Goal: Transaction & Acquisition: Purchase product/service

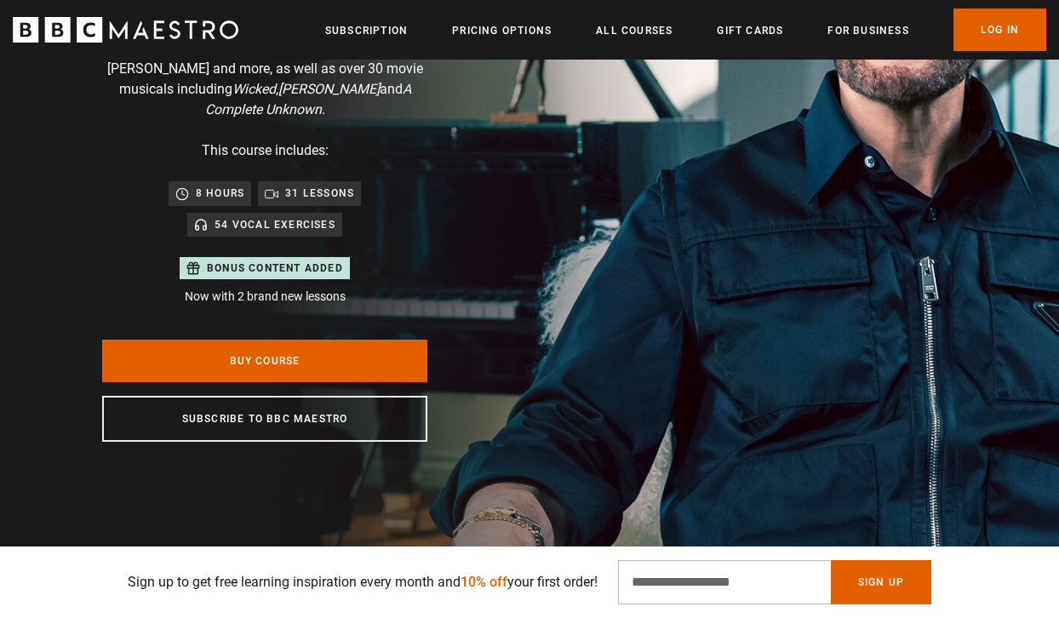
scroll to position [305, 0]
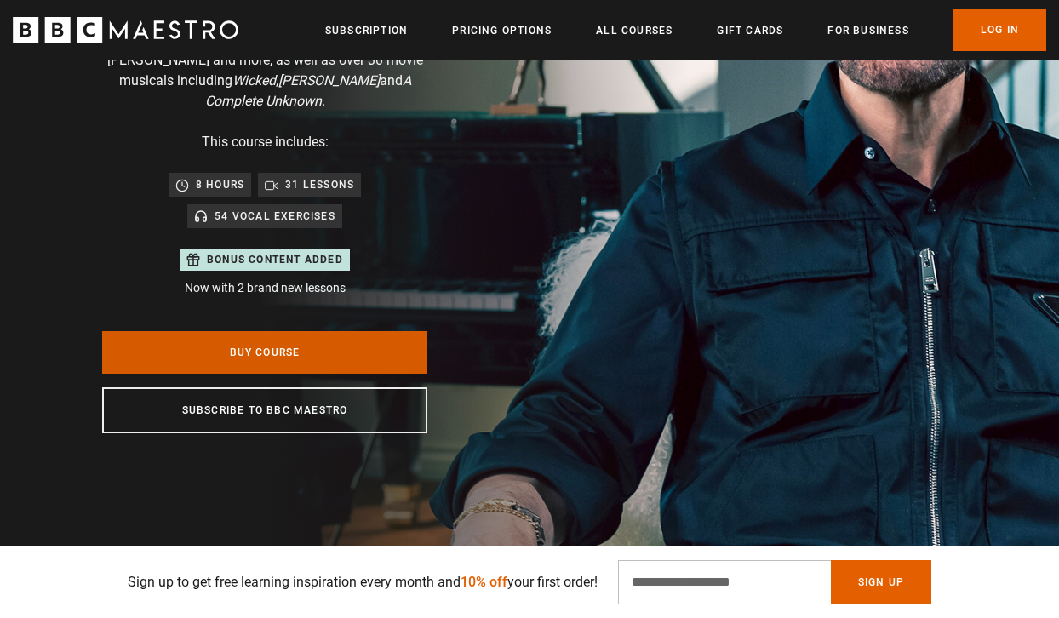
click at [370, 341] on link "Buy Course" at bounding box center [264, 352] width 325 height 43
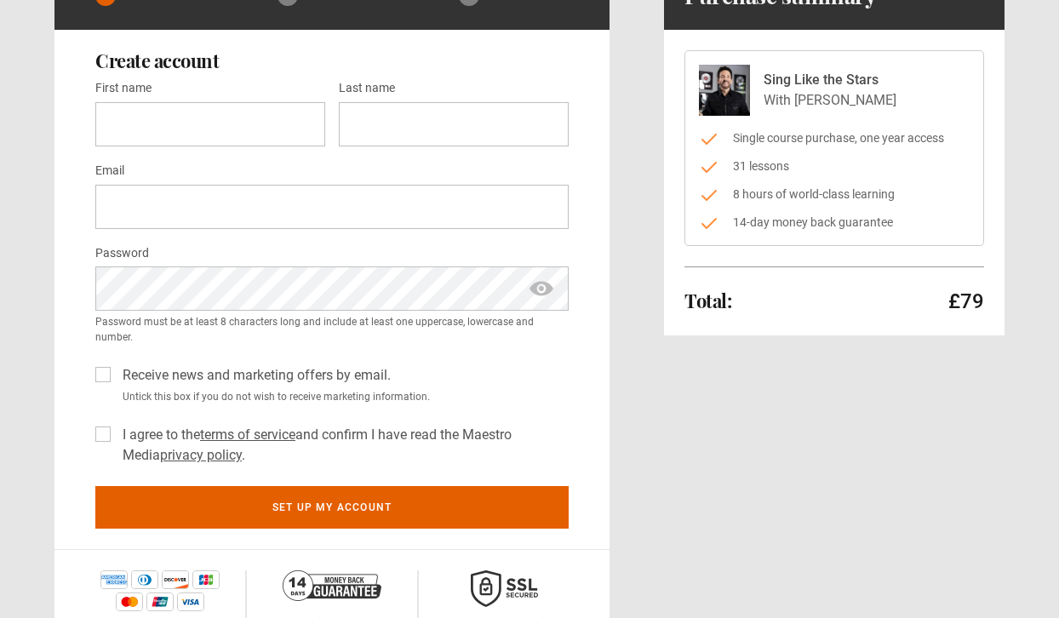
scroll to position [177, 0]
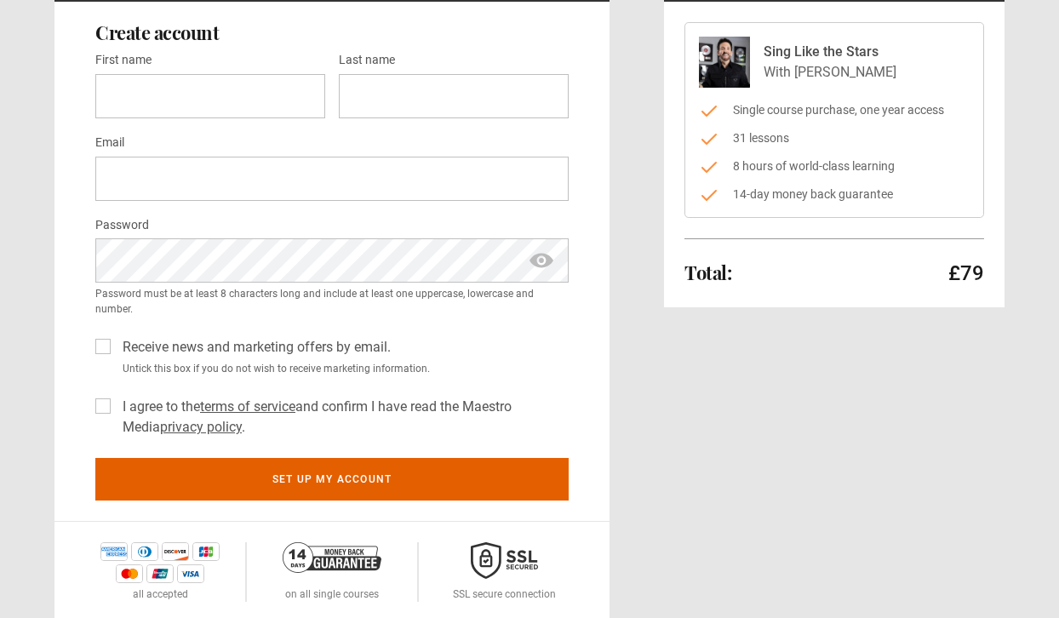
drag, startPoint x: 862, startPoint y: 84, endPoint x: 756, endPoint y: 54, distance: 109.6
click at [756, 54] on div "Sing Like the Stars With Eric Vetro" at bounding box center [834, 62] width 271 height 51
copy div "Sing Like the Stars With Eric Vetro"
